Goal: Transaction & Acquisition: Book appointment/travel/reservation

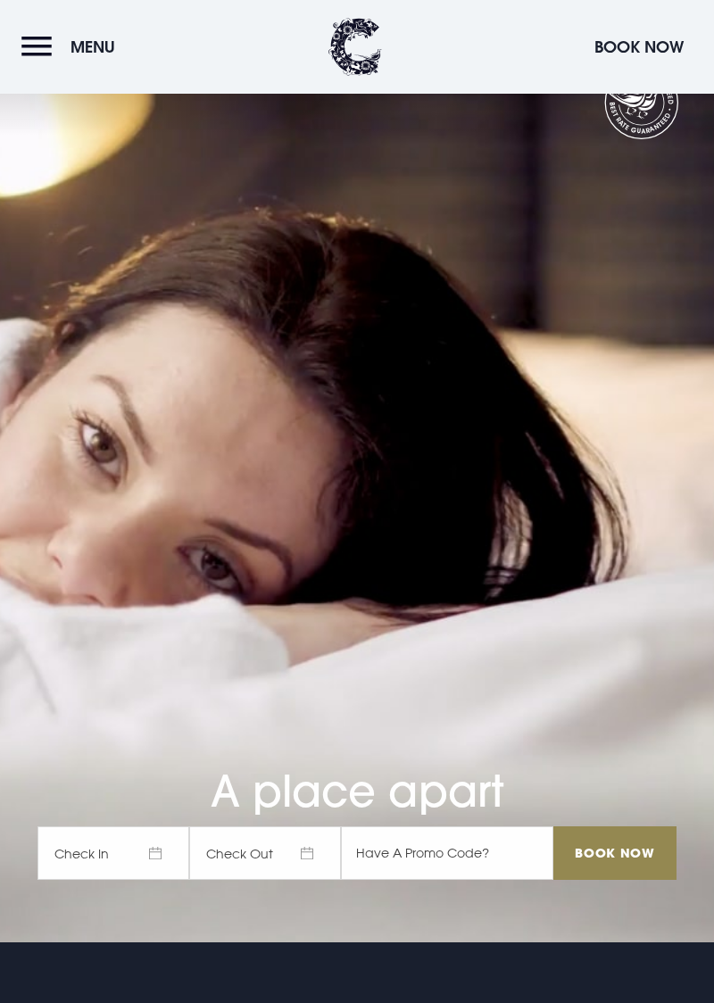
click at [36, 53] on button "Menu" at bounding box center [72, 47] width 103 height 38
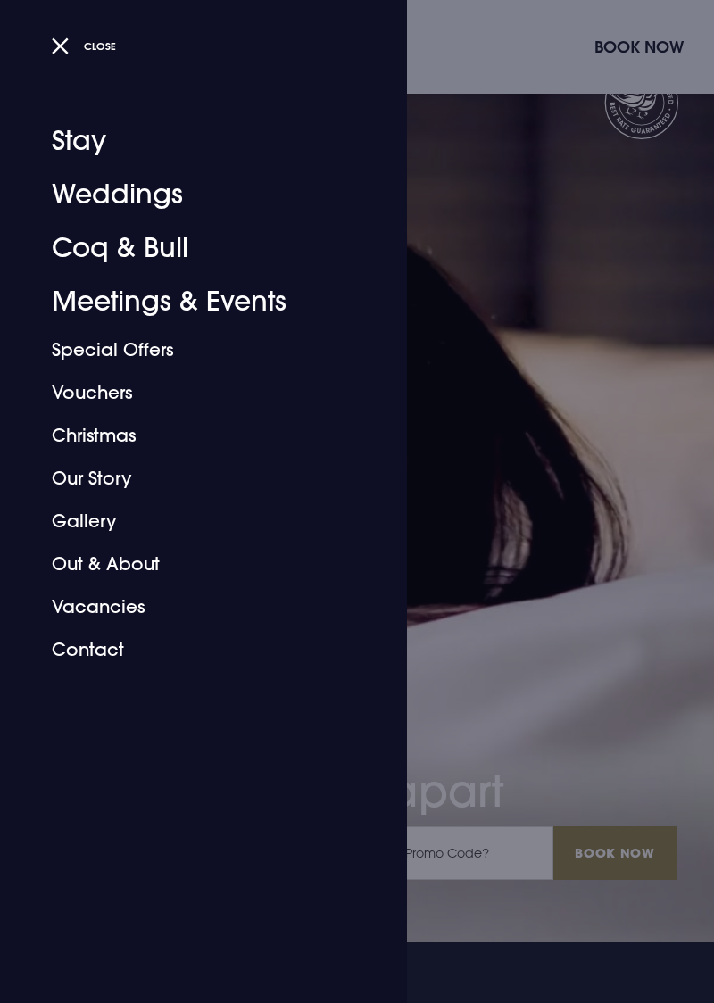
click at [170, 341] on link "Special Offers" at bounding box center [193, 350] width 282 height 43
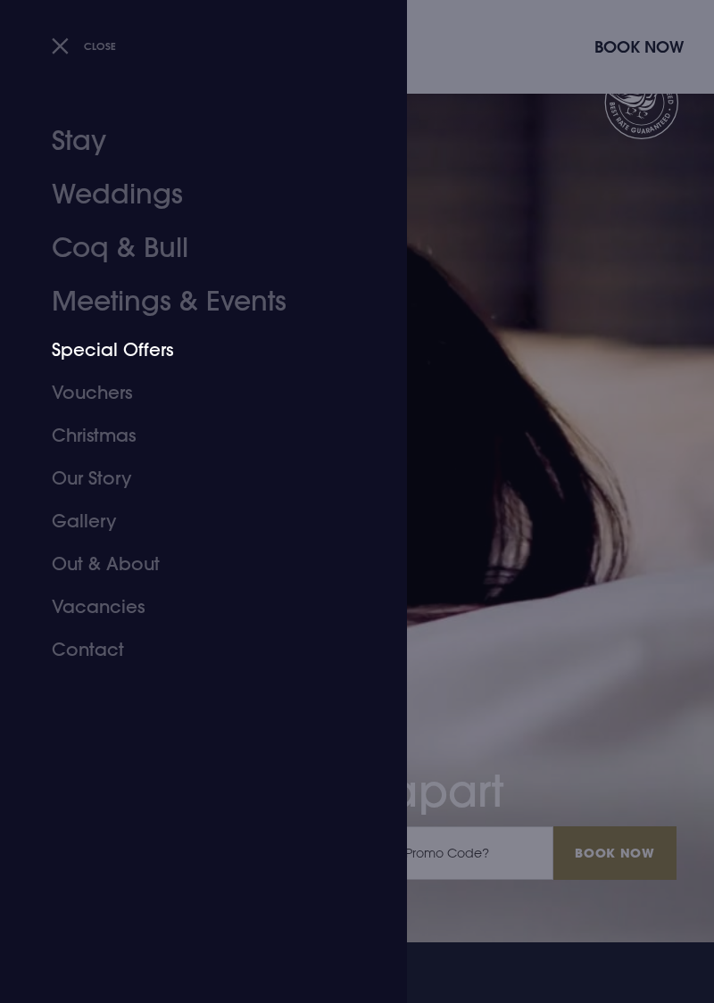
scroll to position [136, 0]
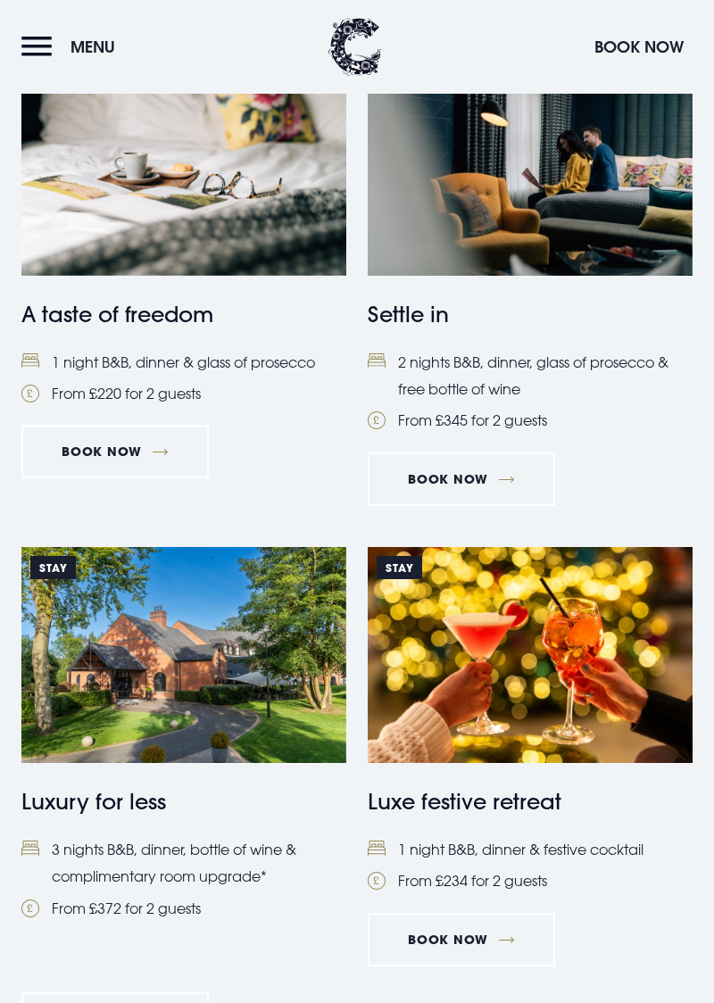
scroll to position [525, 0]
click at [530, 666] on img at bounding box center [530, 655] width 325 height 216
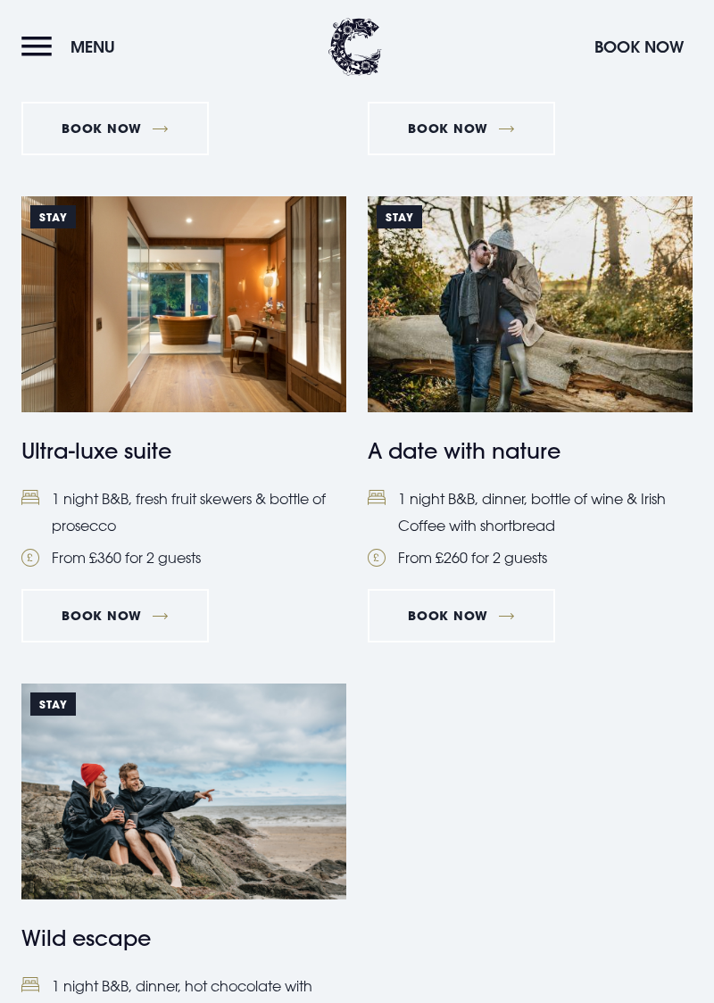
click at [514, 467] on h4 "A date with nature" at bounding box center [530, 451] width 325 height 32
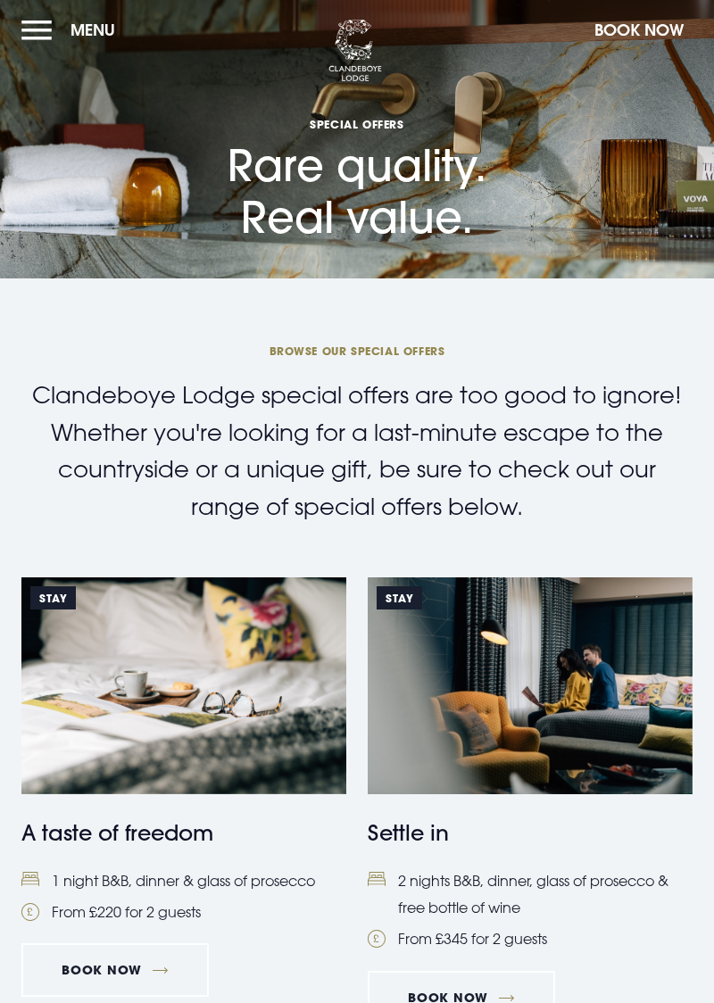
scroll to position [0, 0]
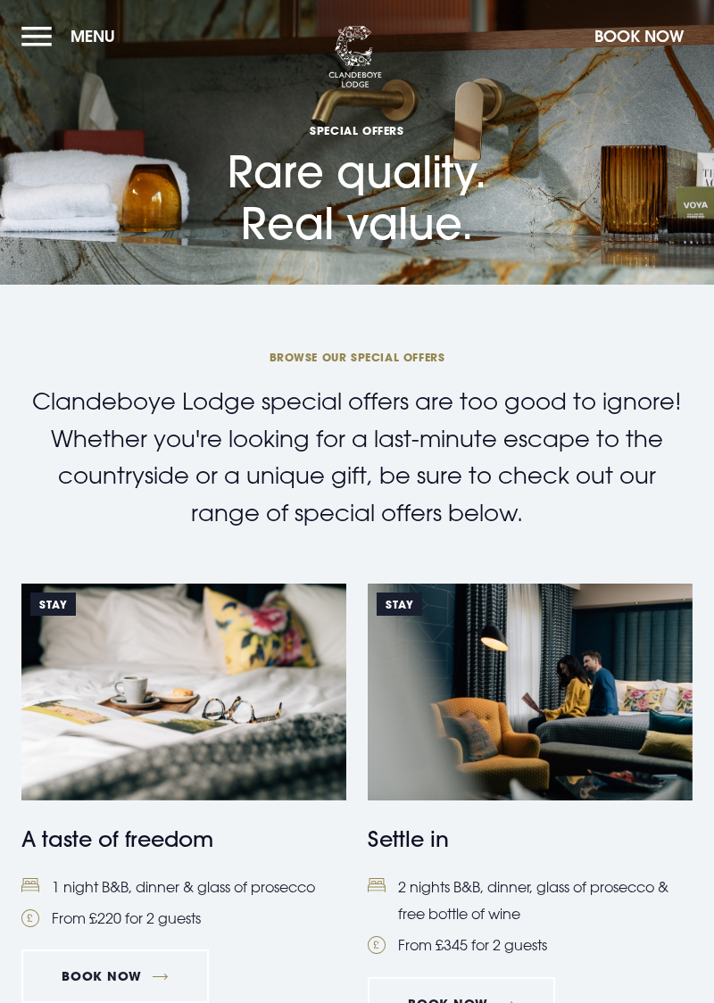
click at [32, 36] on button "Menu" at bounding box center [72, 36] width 103 height 38
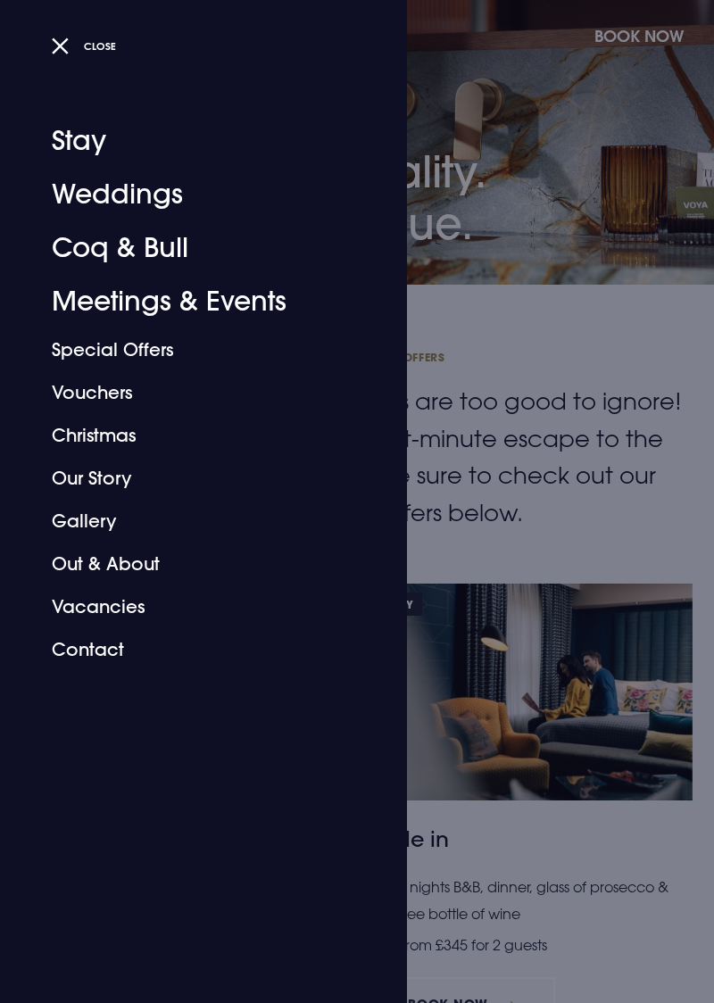
click at [87, 525] on link "Gallery" at bounding box center [193, 521] width 282 height 43
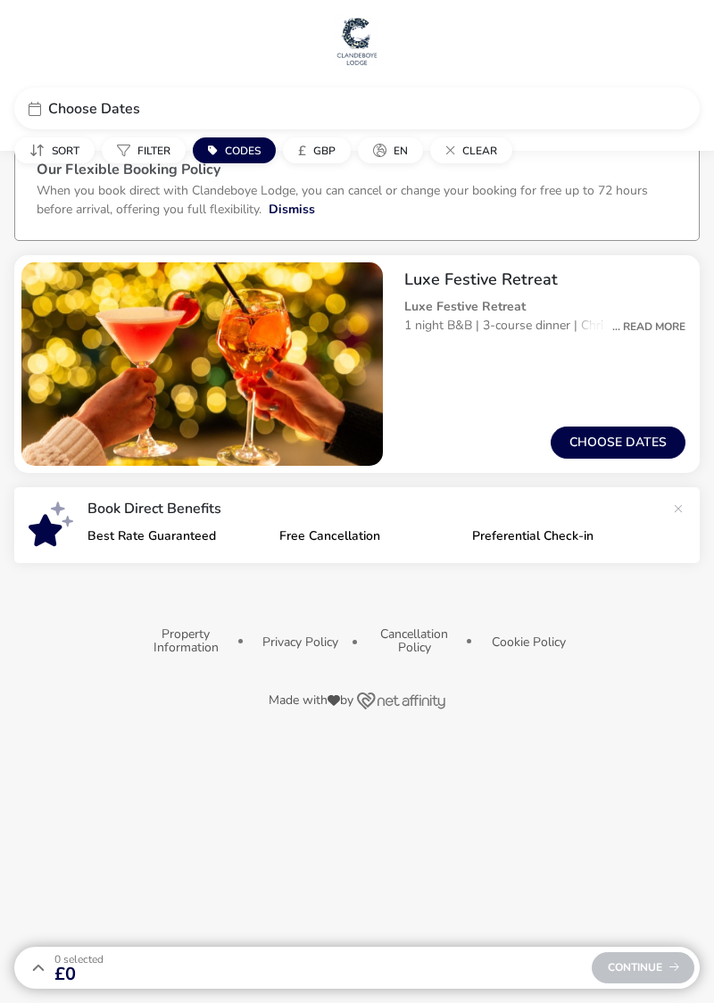
click at [652, 325] on div "... Read More" at bounding box center [644, 327] width 82 height 16
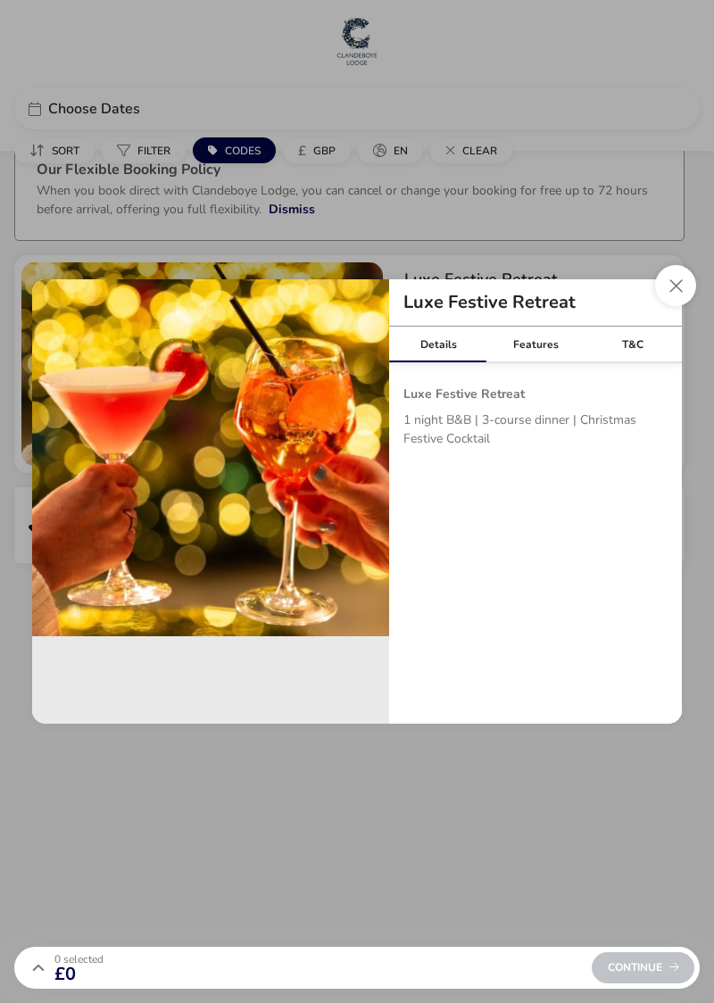
click at [676, 293] on button "Close modal" at bounding box center [675, 285] width 41 height 41
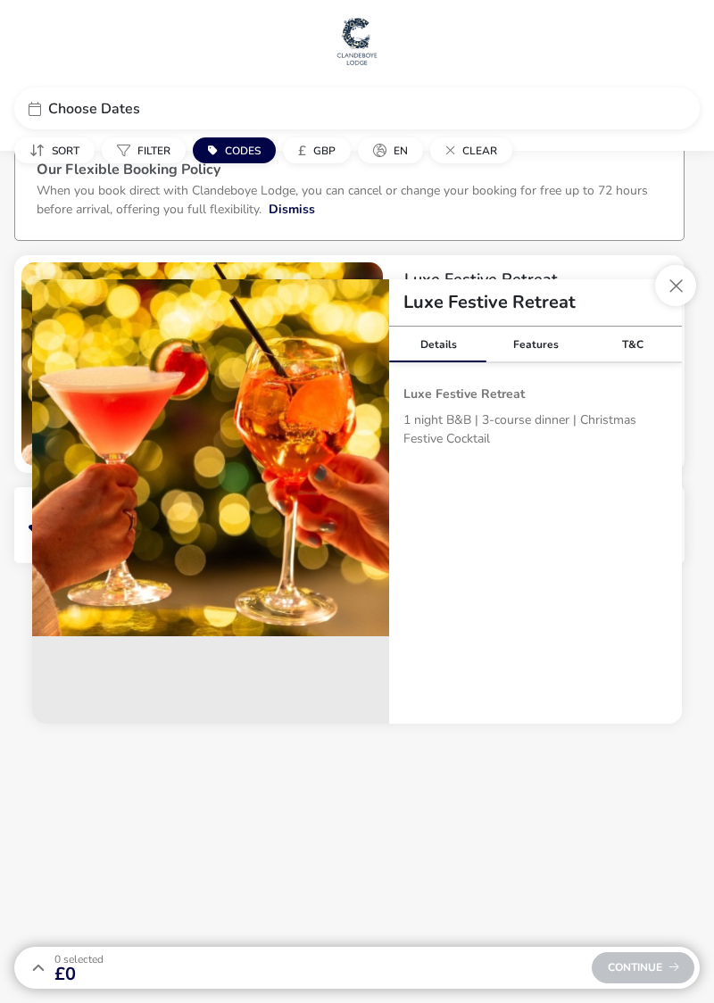
click at [675, 292] on div "Luxe Festive Retreat Luxe Festive Retreat 1 night B&B | 3-course dinner | Chris…" at bounding box center [537, 309] width 295 height 108
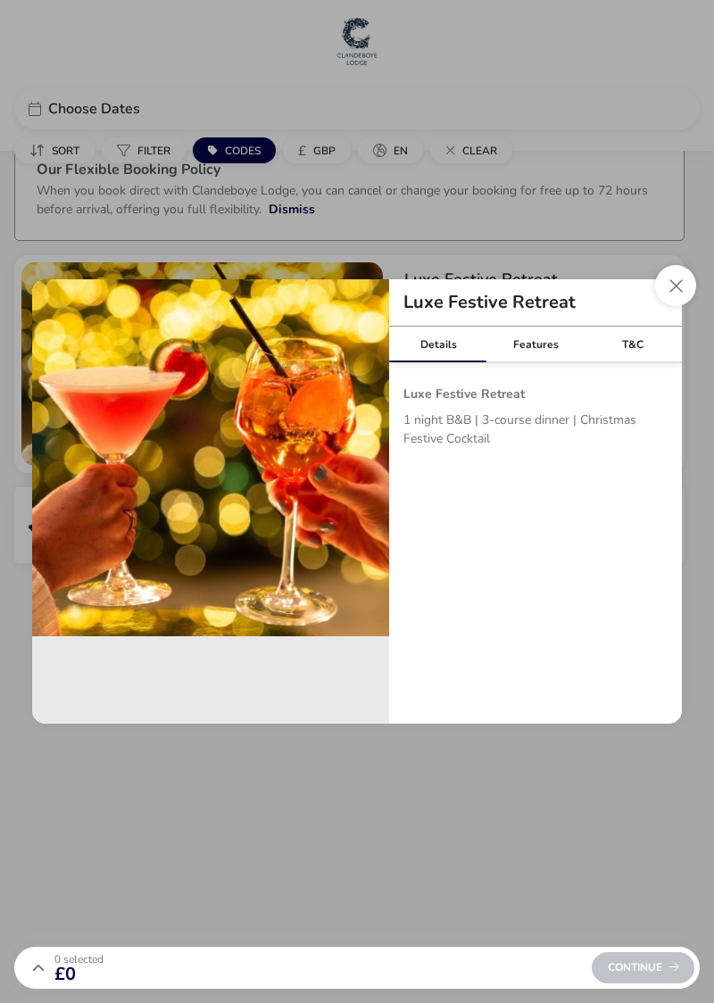
click at [662, 302] on div "Luxe Festive Retreat" at bounding box center [535, 302] width 293 height 47
click at [674, 292] on button "Close modal" at bounding box center [675, 285] width 41 height 41
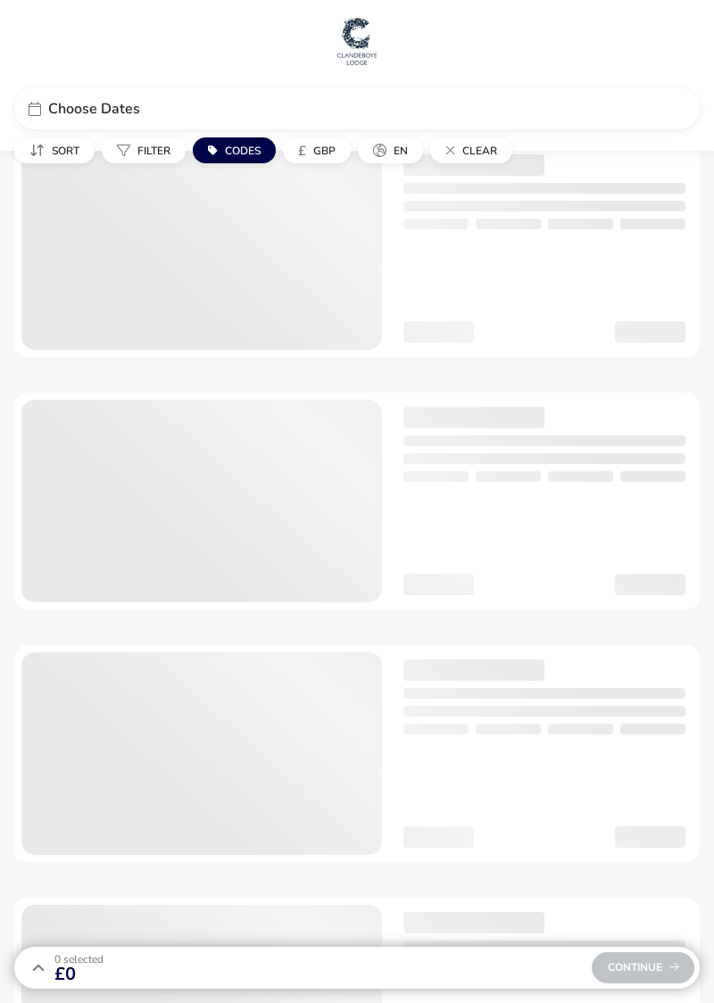
checkbox input "true"
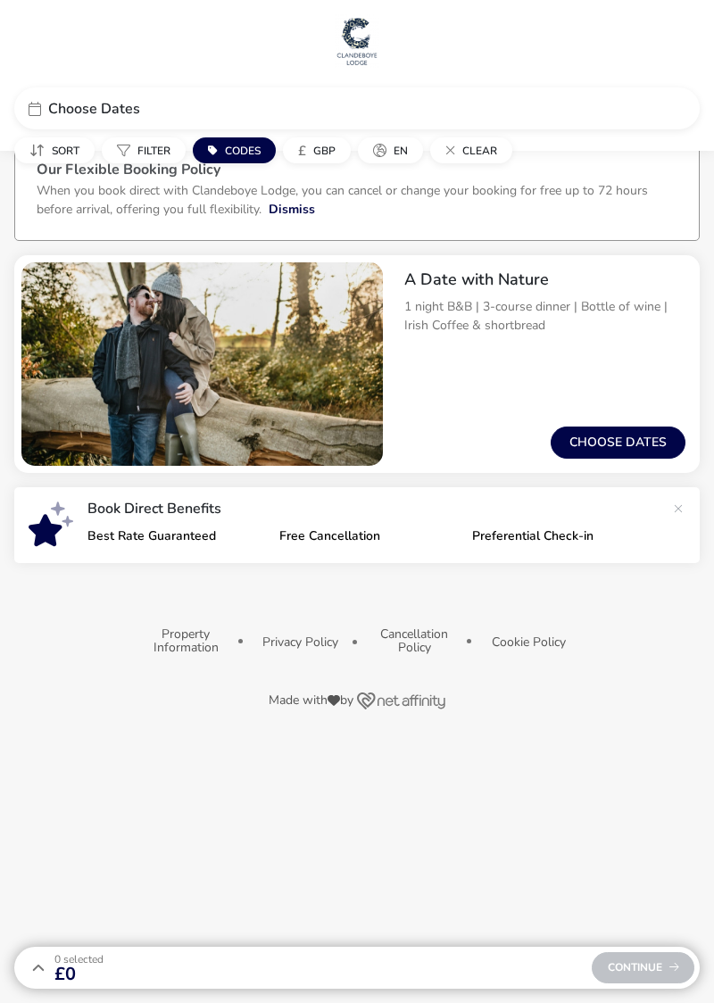
click at [630, 436] on button "Choose dates" at bounding box center [618, 443] width 135 height 32
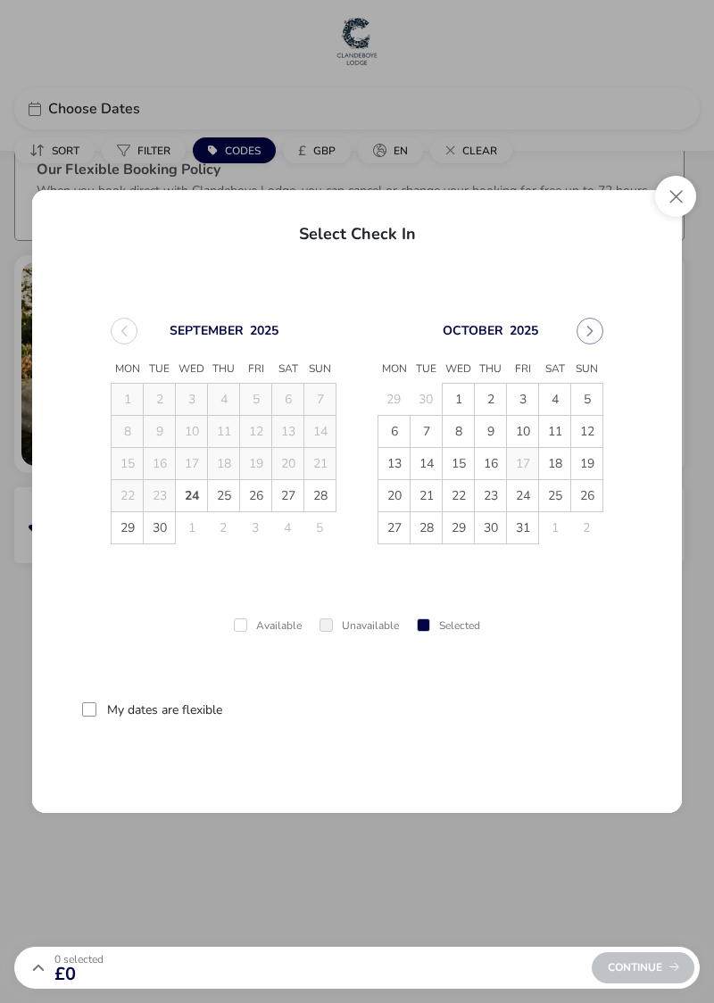
click at [598, 331] on button "Next Month" at bounding box center [590, 331] width 27 height 27
click at [598, 329] on button "Next Month" at bounding box center [590, 331] width 27 height 27
click at [523, 425] on span "12" at bounding box center [522, 431] width 31 height 31
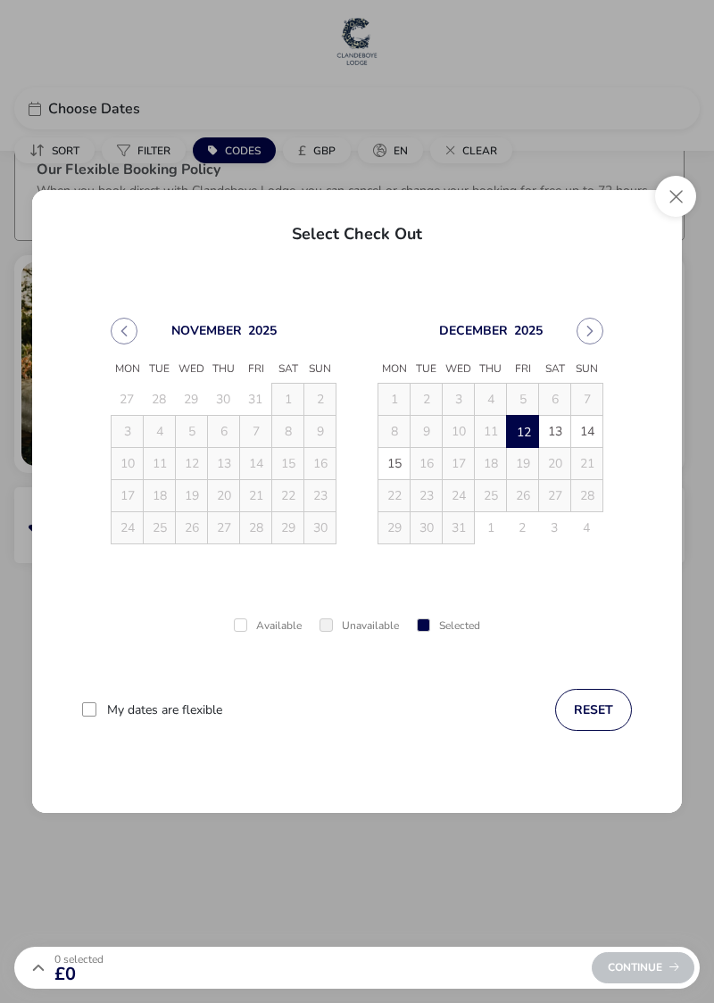
click at [558, 429] on span "13" at bounding box center [554, 431] width 31 height 31
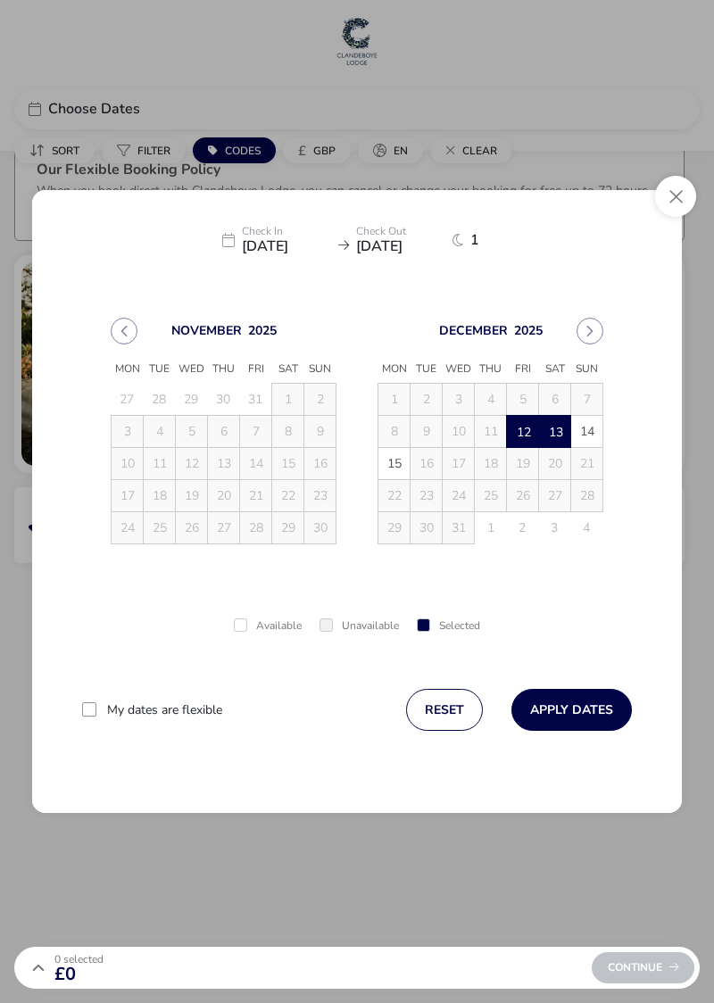
click at [577, 707] on button "Apply Dates" at bounding box center [571, 710] width 121 height 42
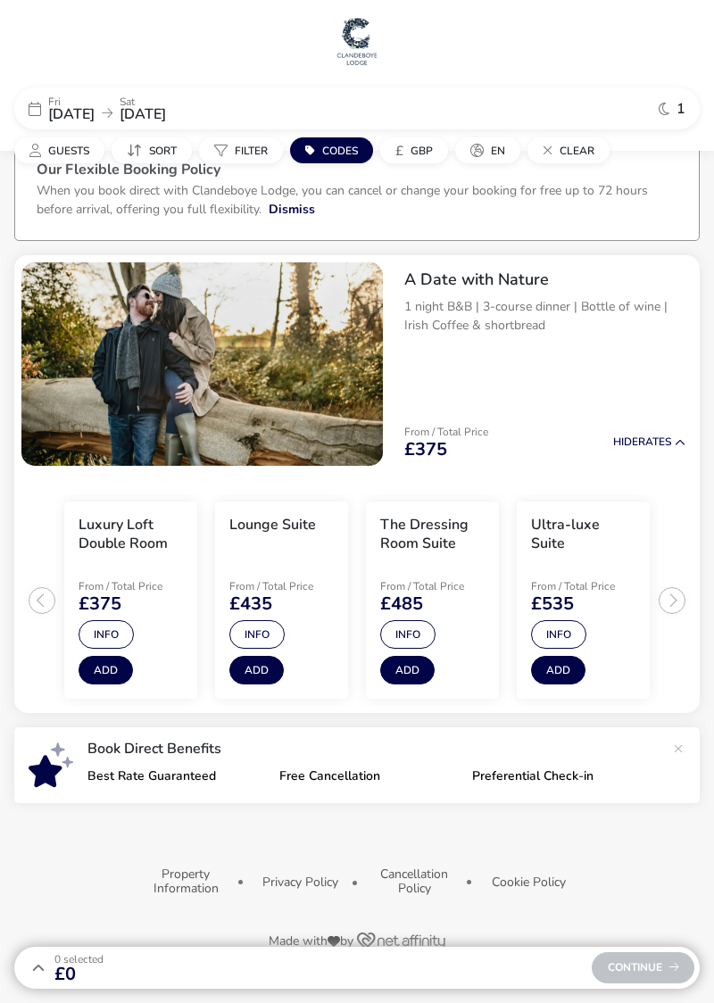
scroll to position [75, 0]
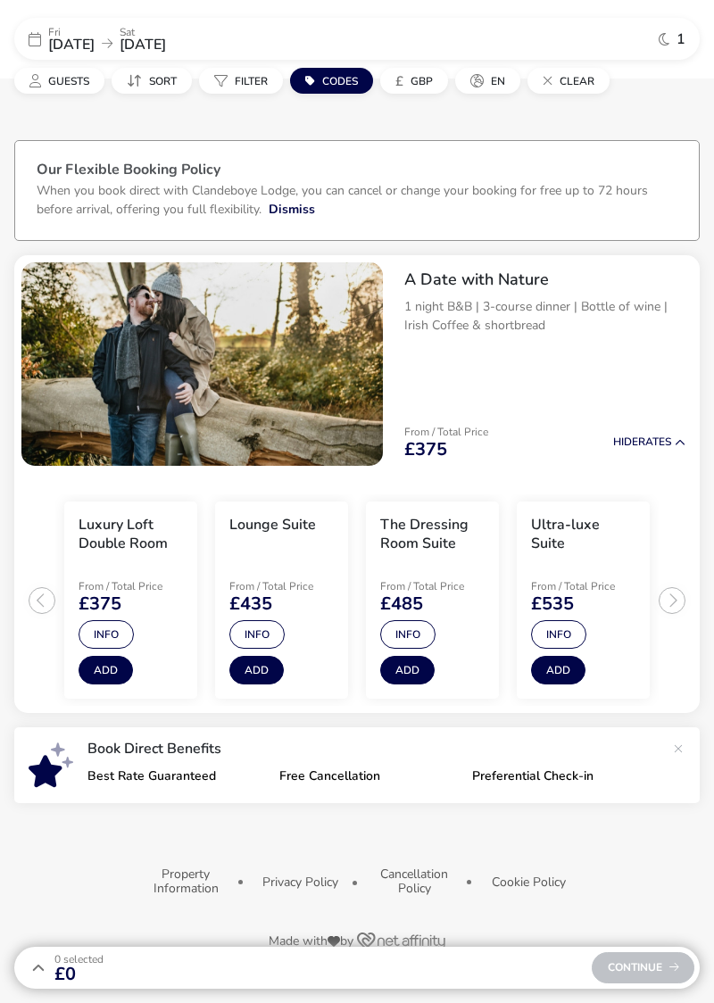
click at [58, 521] on naf-product-item "Luxury Loft Double Room From / Total Price £375 Info Add" at bounding box center [130, 601] width 151 height 212
click at [57, 525] on naf-product-item "Luxury Loft Double Room From / Total Price £375 Info Add" at bounding box center [130, 601] width 151 height 212
click at [674, 534] on ul "Luxury Loft Double Room From / Total Price £375 Info Add Lounge Suite From / To…" at bounding box center [357, 593] width 686 height 241
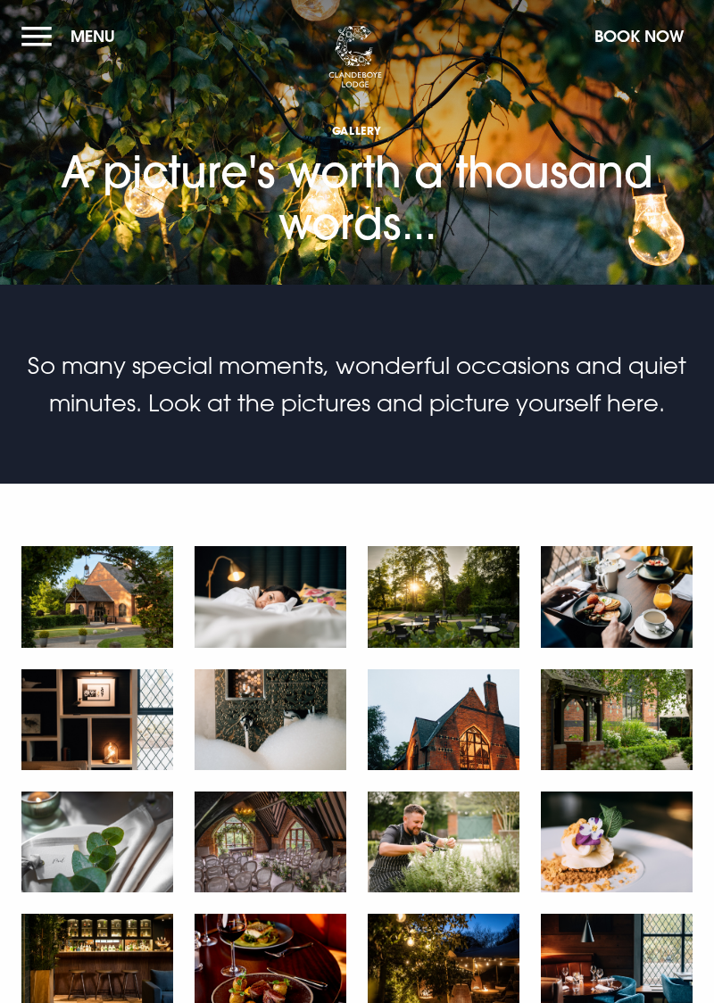
click at [654, 40] on button "Book Now" at bounding box center [639, 36] width 107 height 38
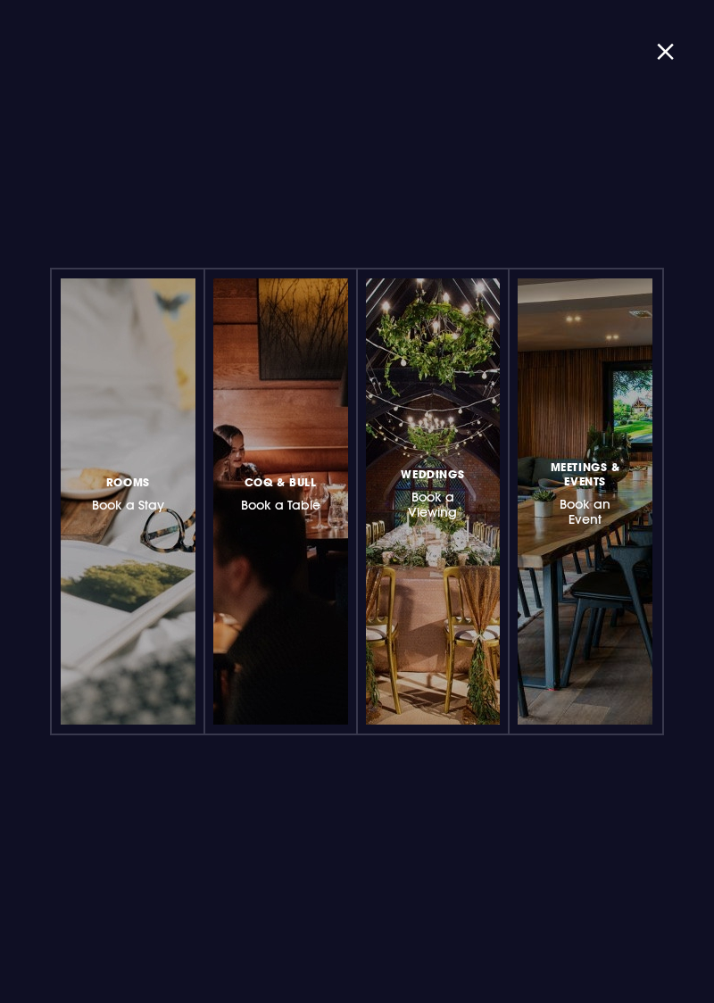
click at [134, 497] on h3 "Rooms Book a Stay" at bounding box center [128, 492] width 72 height 41
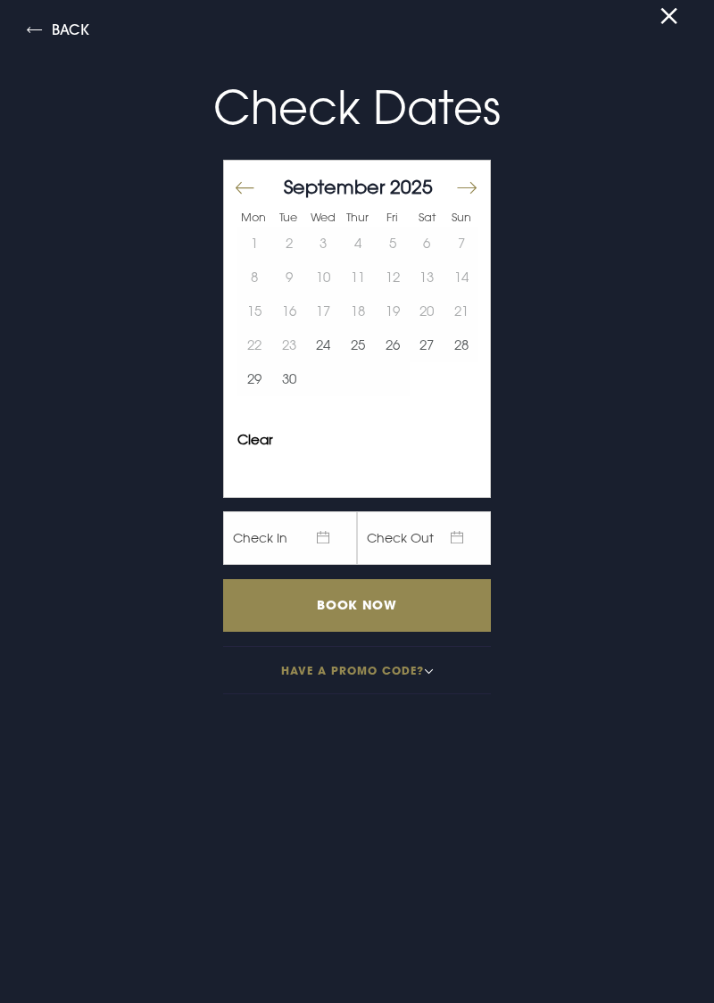
click at [473, 188] on button "Move forward to switch to the next month." at bounding box center [465, 187] width 21 height 37
click at [475, 188] on button "Move forward to switch to the next month." at bounding box center [465, 187] width 21 height 37
click at [474, 179] on button "Move forward to switch to the next month." at bounding box center [465, 187] width 21 height 37
click at [412, 280] on button "13" at bounding box center [427, 278] width 35 height 34
click at [393, 273] on button "12" at bounding box center [392, 278] width 35 height 34
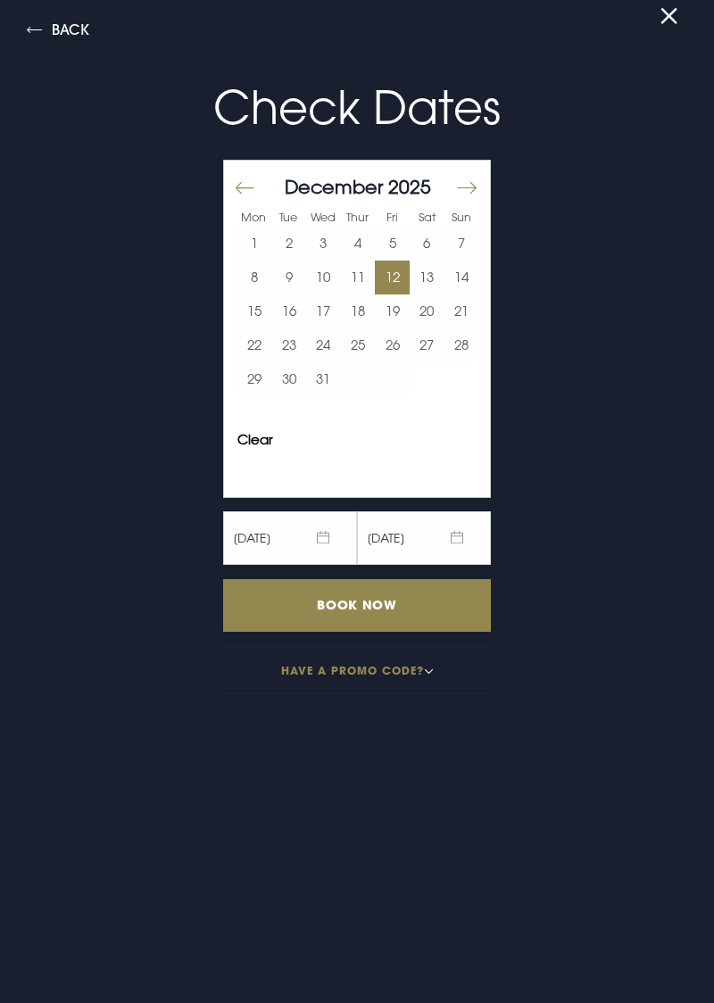
click at [430, 536] on "14/12/2025" at bounding box center [424, 538] width 134 height 54
click at [431, 277] on button "13" at bounding box center [427, 278] width 35 height 34
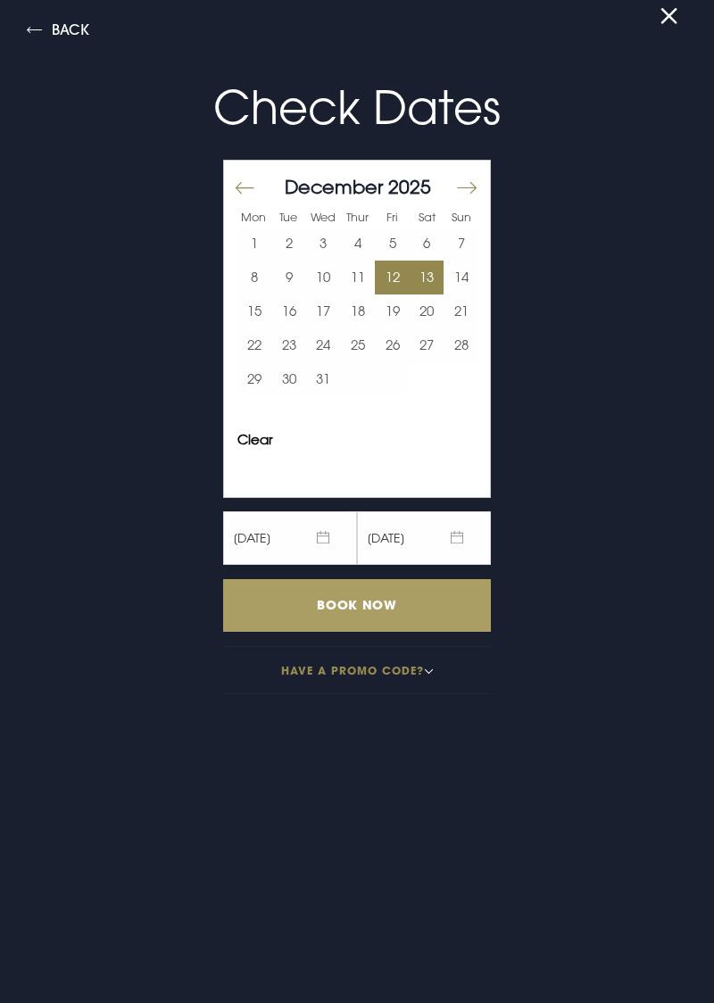
click at [365, 611] on input "Book Now" at bounding box center [357, 605] width 268 height 53
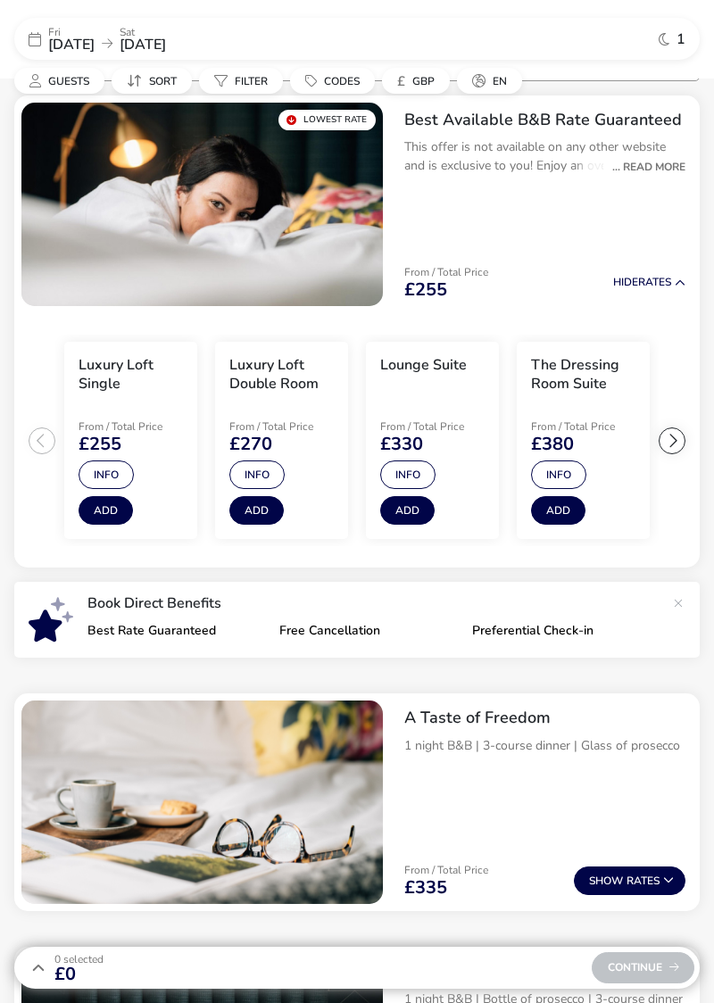
scroll to position [164, 0]
